Goal: Find specific page/section: Find specific page/section

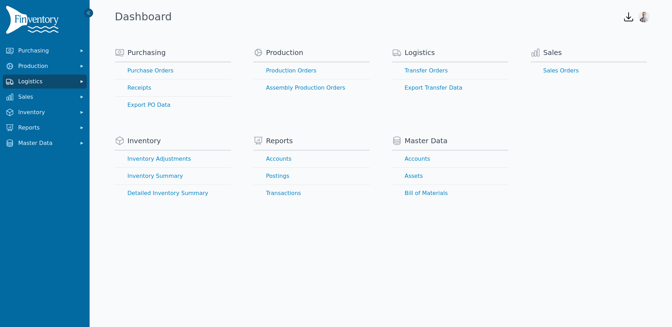
click at [50, 85] on span "Logistics" at bounding box center [46, 81] width 56 height 8
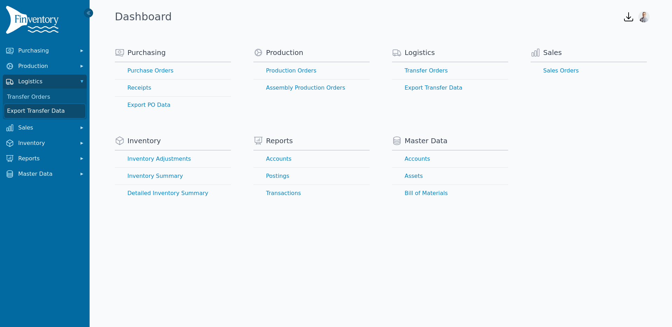
click at [38, 109] on link "Export Transfer Data" at bounding box center [44, 111] width 81 height 14
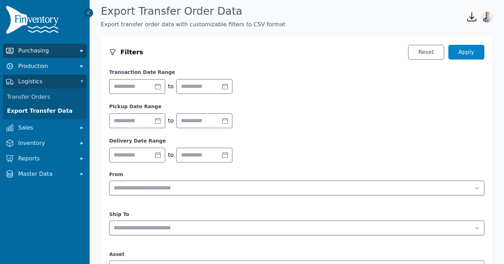
click at [30, 51] on span "Purchasing" at bounding box center [46, 51] width 56 height 8
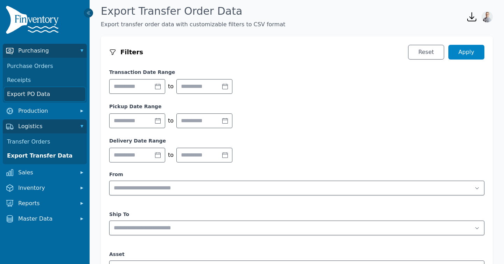
click at [25, 95] on link "Export PO Data" at bounding box center [44, 94] width 81 height 14
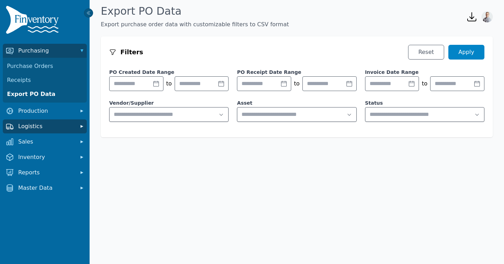
click at [26, 127] on span "Logistics" at bounding box center [46, 126] width 56 height 8
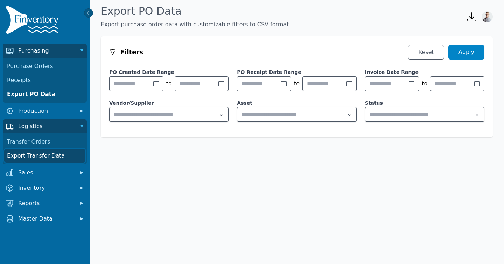
click at [25, 154] on link "Export Transfer Data" at bounding box center [44, 156] width 81 height 14
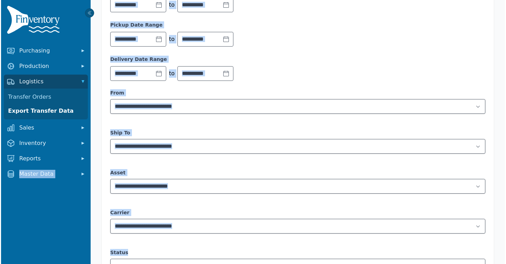
scroll to position [118, 0]
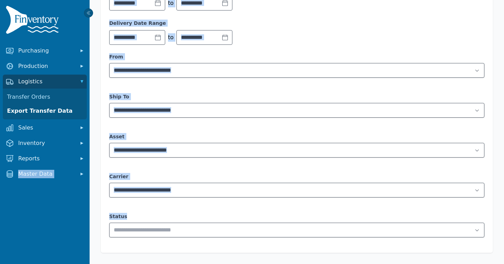
drag, startPoint x: 4, startPoint y: 260, endPoint x: 12, endPoint y: 263, distance: 8.3
click at [0, 146] on html "Purchasing Production Logistics Transfer Orders Export Transfer Data Sales Inve…" at bounding box center [252, 14] width 504 height 264
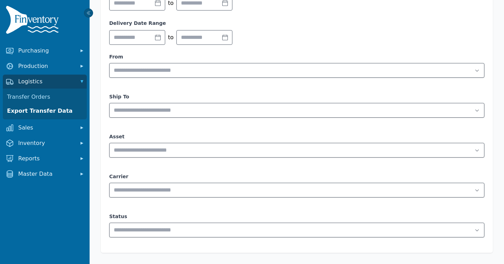
click at [501, 258] on div "Filters Reset Apply Transaction Date Range to Pickup Date Range to Delivery Dat…" at bounding box center [297, 90] width 415 height 348
drag, startPoint x: 496, startPoint y: 259, endPoint x: 505, endPoint y: 262, distance: 9.0
click at [504, 146] on html "Purchasing Production Logistics Transfer Orders Export Transfer Data Sales Inve…" at bounding box center [252, 14] width 504 height 264
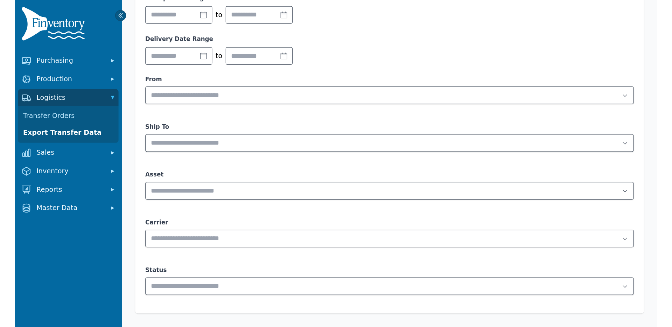
scroll to position [0, 0]
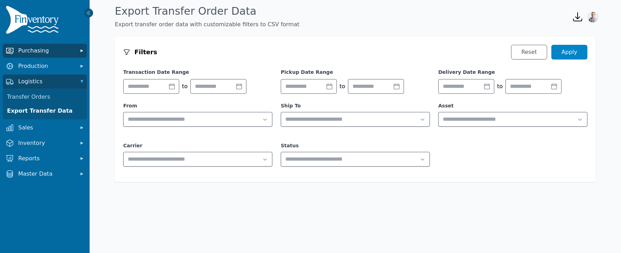
click at [23, 55] on button "Purchasing" at bounding box center [45, 51] width 84 height 14
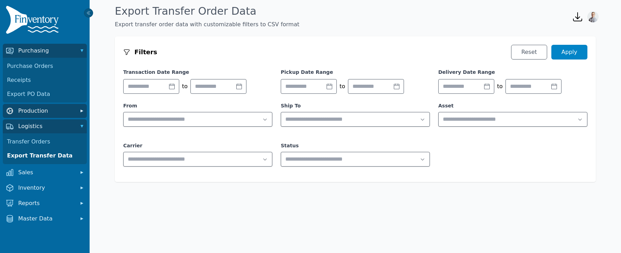
click at [18, 110] on span "Production" at bounding box center [46, 111] width 56 height 8
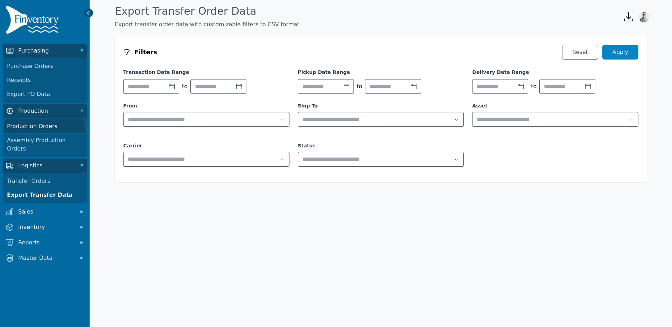
click at [31, 125] on link "Production Orders" at bounding box center [44, 126] width 81 height 14
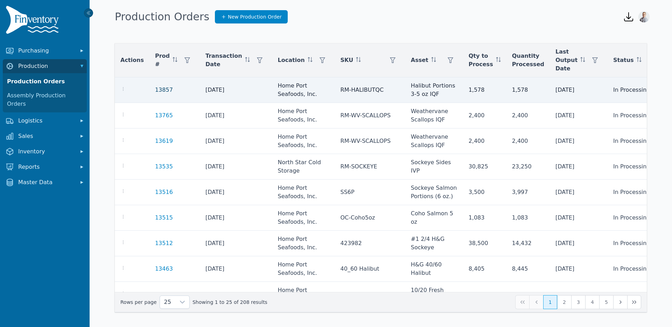
click at [157, 89] on link "13857" at bounding box center [164, 90] width 18 height 7
